Goal: Information Seeking & Learning: Learn about a topic

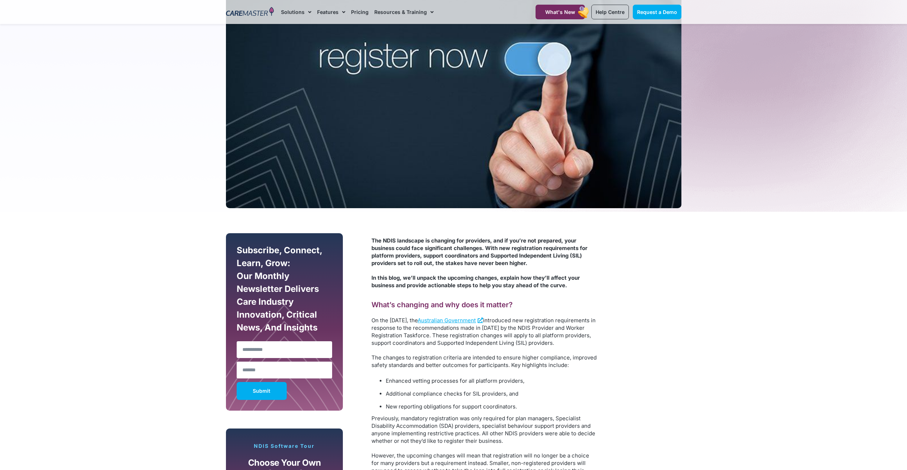
scroll to position [215, 0]
drag, startPoint x: 401, startPoint y: 240, endPoint x: 369, endPoint y: 237, distance: 32.0
drag, startPoint x: 369, startPoint y: 237, endPoint x: 459, endPoint y: 261, distance: 93.2
click at [459, 261] on span "The NDIS landscape is changing for providers, and if you’re not prepared, your …" at bounding box center [479, 251] width 216 height 29
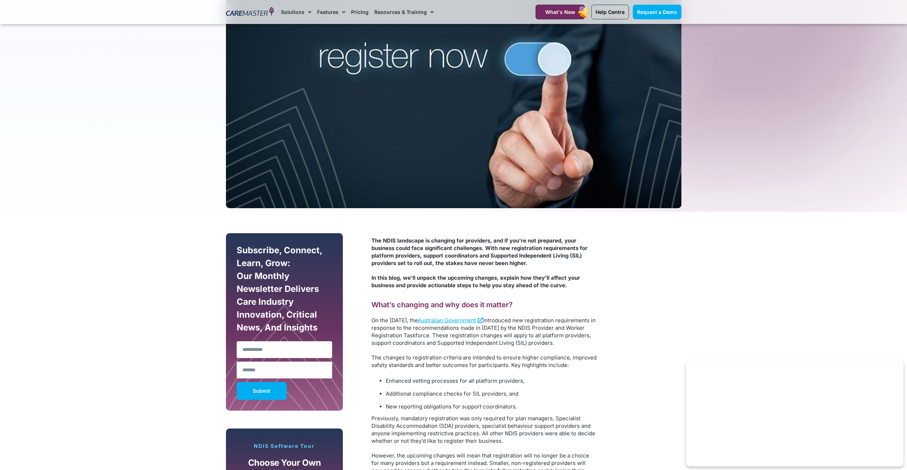
scroll to position [358, 0]
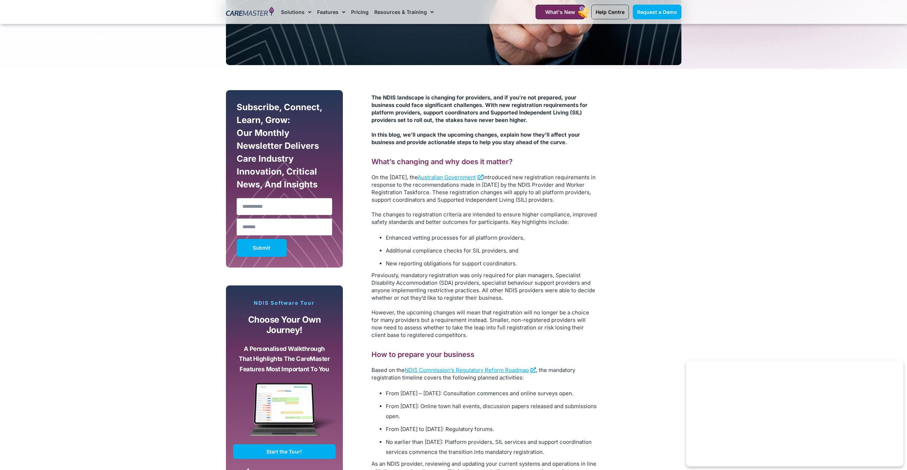
click at [437, 203] on p "On the [DATE], the Australian Government introduced new registration requiremen…" at bounding box center [483, 188] width 225 height 30
click at [467, 254] on span "Additional compliance checks for SIL providers, and" at bounding box center [452, 250] width 133 height 7
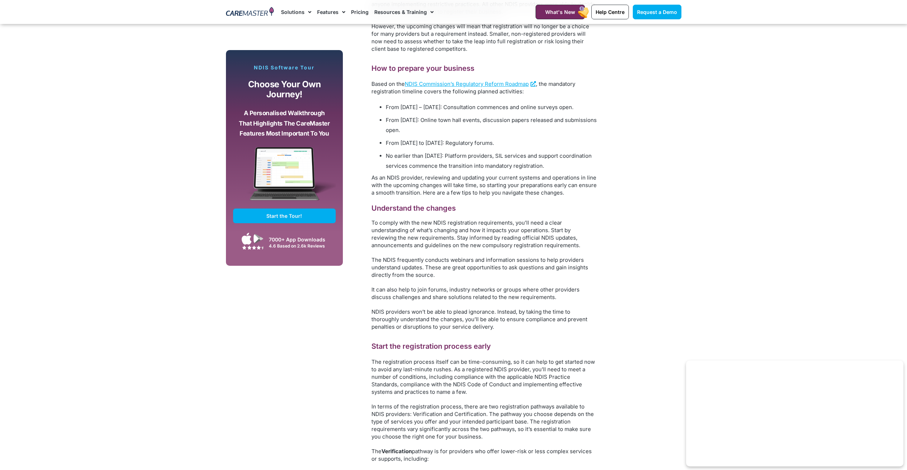
scroll to position [894, 0]
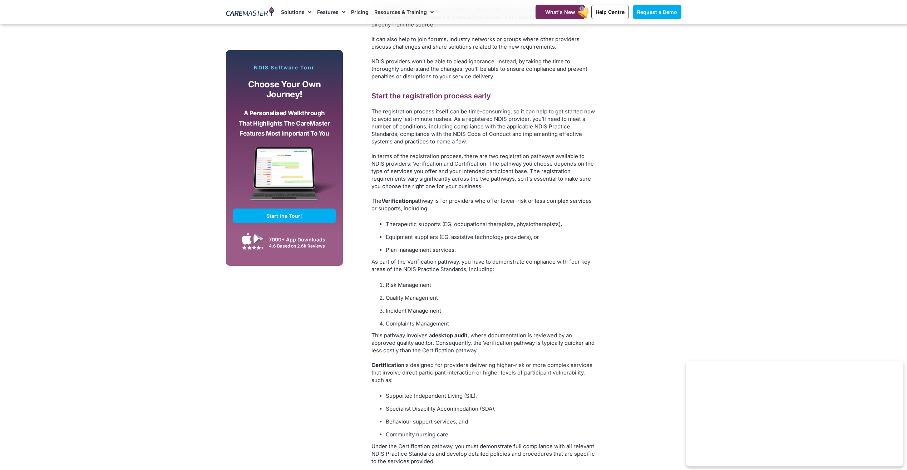
drag, startPoint x: 451, startPoint y: 293, endPoint x: 417, endPoint y: 294, distance: 33.3
click at [439, 295] on div "The NDIS landscape is changing for providers, and if you’re not prepared, your …" at bounding box center [483, 223] width 225 height 1333
click at [417, 255] on li "Plan management services." at bounding box center [491, 250] width 211 height 10
drag, startPoint x: 407, startPoint y: 300, endPoint x: 400, endPoint y: 312, distance: 13.4
click at [400, 312] on div "The NDIS landscape is changing for providers, and if you’re not prepared, your …" at bounding box center [483, 223] width 225 height 1333
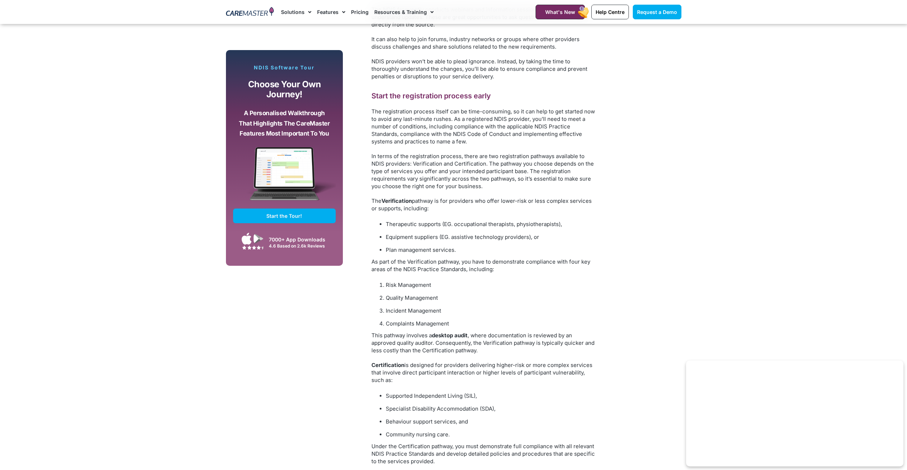
drag, startPoint x: 400, startPoint y: 312, endPoint x: 416, endPoint y: 274, distance: 41.0
click at [416, 274] on div "The NDIS landscape is changing for providers, and if you’re not prepared, your …" at bounding box center [483, 223] width 225 height 1333
click at [408, 292] on div "The NDIS landscape is changing for providers, and if you’re not prepared, your …" at bounding box center [483, 223] width 225 height 1333
drag, startPoint x: 408, startPoint y: 292, endPoint x: 392, endPoint y: 278, distance: 20.8
click at [392, 272] on span "As part of the Verification pathway, you have to demonstrate compliance with fo…" at bounding box center [480, 265] width 219 height 14
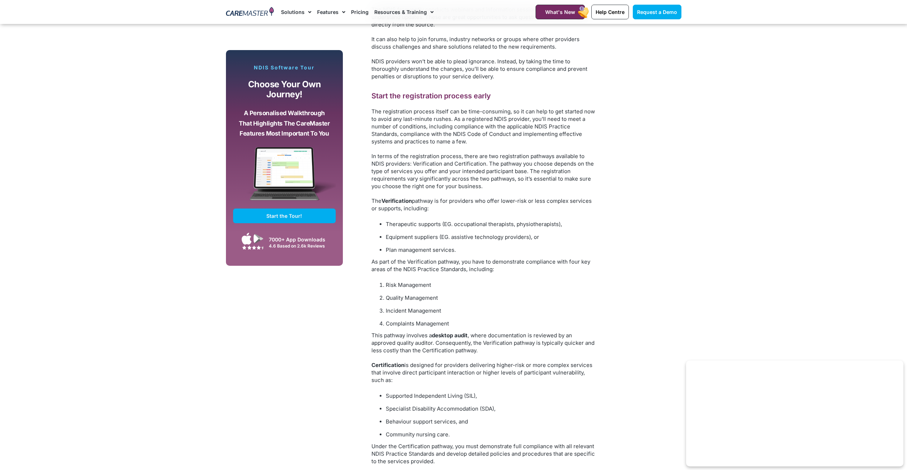
drag, startPoint x: 392, startPoint y: 278, endPoint x: 374, endPoint y: 272, distance: 18.9
click at [374, 255] on ul "Therapeutic supports (EG. occupational therapists, physiotherapists), Equipment…" at bounding box center [483, 237] width 225 height 36
drag, startPoint x: 389, startPoint y: 284, endPoint x: 348, endPoint y: 278, distance: 41.6
click at [348, 278] on div "The NDIS landscape is changing for providers, and if you’re not prepared, your …" at bounding box center [474, 227] width 257 height 1354
drag, startPoint x: 348, startPoint y: 278, endPoint x: 449, endPoint y: 330, distance: 113.2
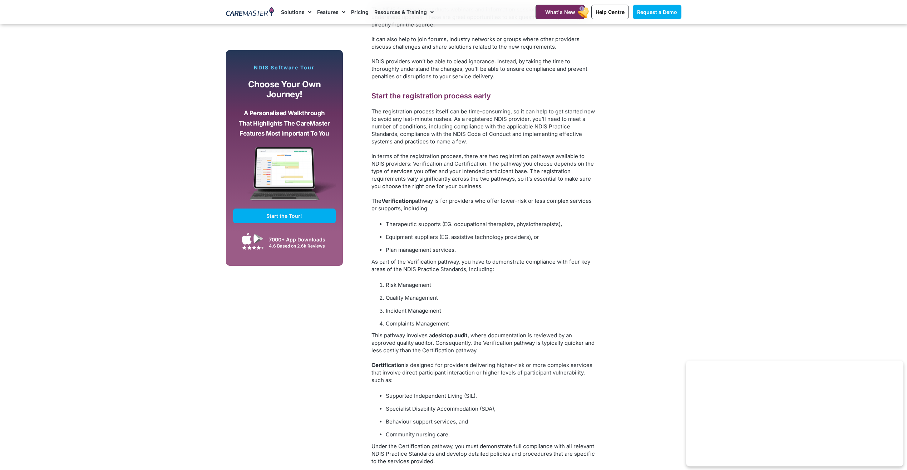
click at [449, 316] on li "Incident Management" at bounding box center [491, 311] width 211 height 10
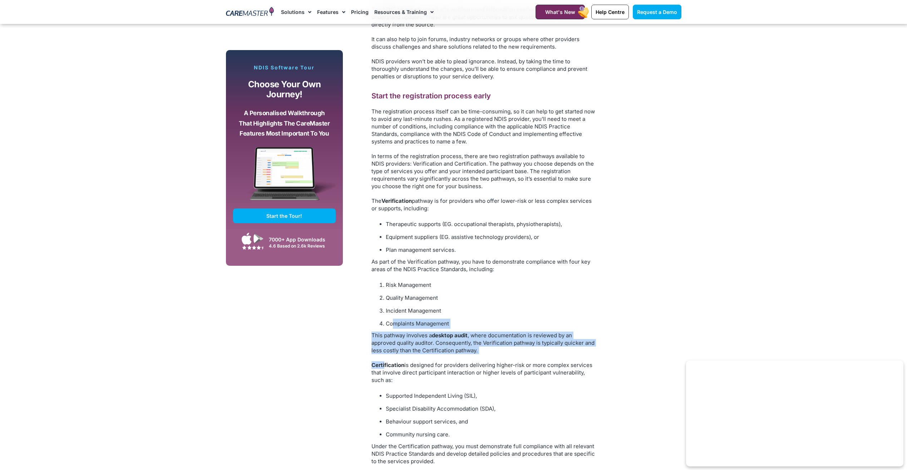
drag, startPoint x: 394, startPoint y: 334, endPoint x: 385, endPoint y: 374, distance: 41.0
click at [385, 374] on div "The NDIS landscape is changing for providers, and if you’re not prepared, your …" at bounding box center [483, 223] width 225 height 1333
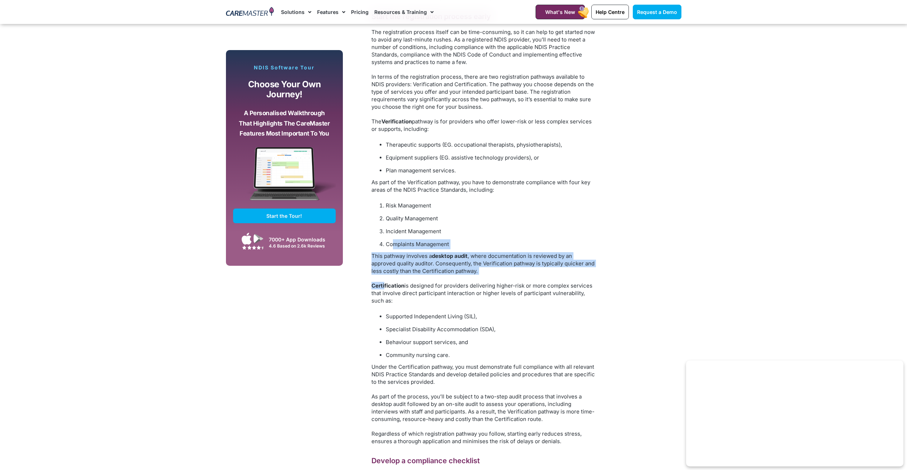
scroll to position [1108, 0]
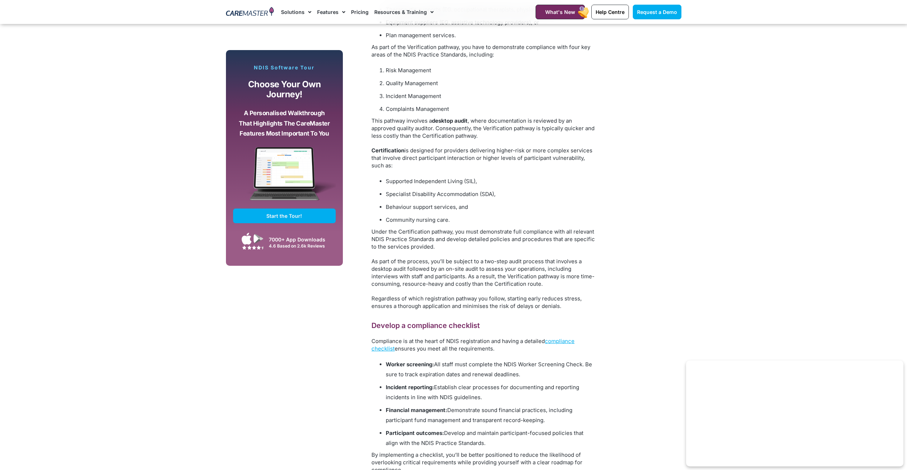
click at [474, 338] on div "The NDIS landscape is changing for providers, and if you’re not prepared, your …" at bounding box center [483, 9] width 225 height 1333
